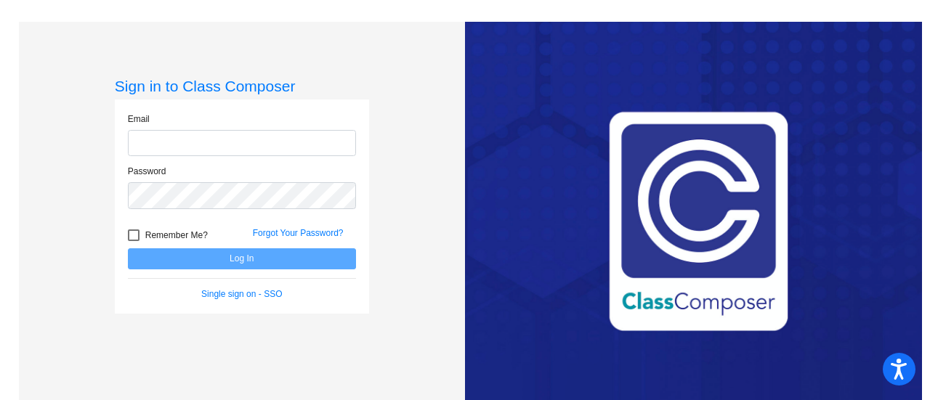
type input "[EMAIL_ADDRESS][DOMAIN_NAME]"
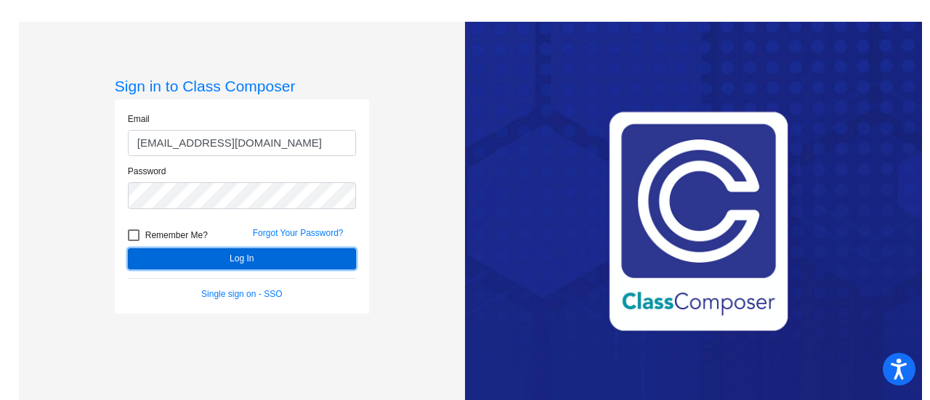
click at [217, 257] on button "Log In" at bounding box center [242, 259] width 228 height 21
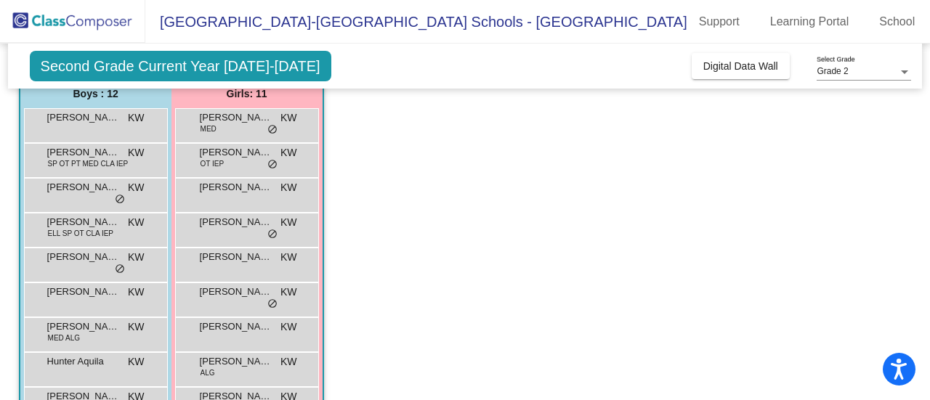
scroll to position [125, 0]
click at [230, 185] on span "Brecklyn Fleming" at bounding box center [236, 187] width 73 height 15
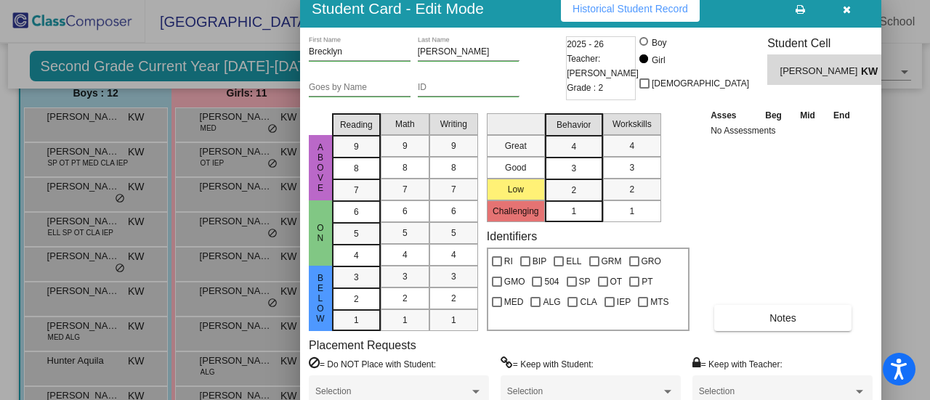
drag, startPoint x: 535, startPoint y: 18, endPoint x: 497, endPoint y: 8, distance: 39.1
click at [497, 8] on div "Student Card - Edit Mode Historical Student Record" at bounding box center [590, 9] width 581 height 38
click at [567, 15] on button "Historical Student Record" at bounding box center [630, 9] width 139 height 26
click at [849, 13] on icon "button" at bounding box center [847, 9] width 8 height 10
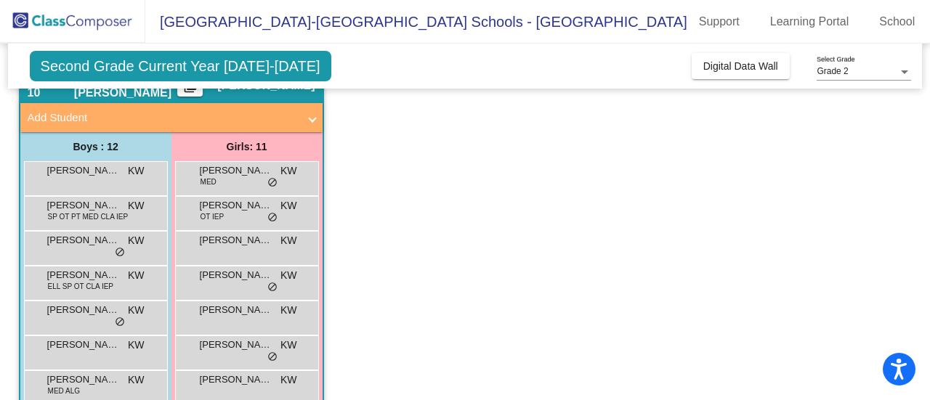
scroll to position [64, 0]
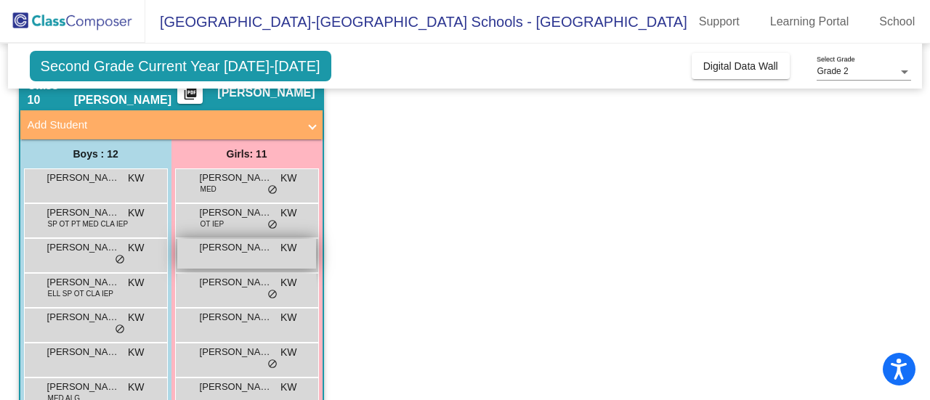
click at [243, 252] on span "Brecklyn Fleming" at bounding box center [236, 248] width 73 height 15
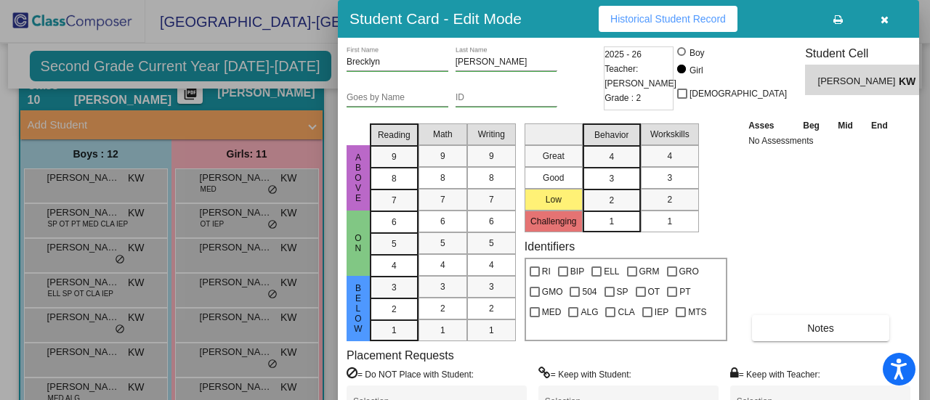
click at [882, 18] on icon "button" at bounding box center [885, 20] width 8 height 10
